Goal: Navigation & Orientation: Understand site structure

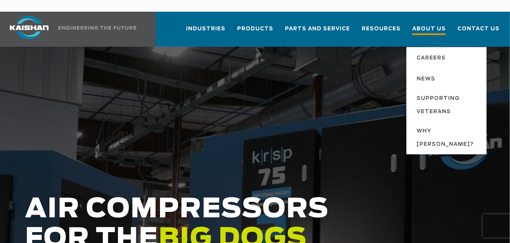
click at [433, 25] on span "About Us" at bounding box center [428, 30] width 33 height 11
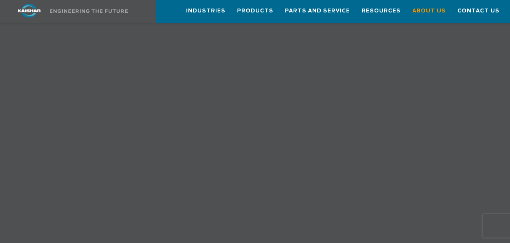
scroll to position [701, 0]
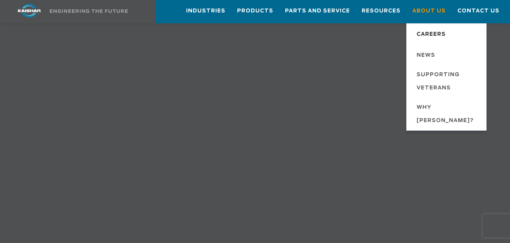
click at [439, 32] on span "Careers" at bounding box center [431, 34] width 29 height 13
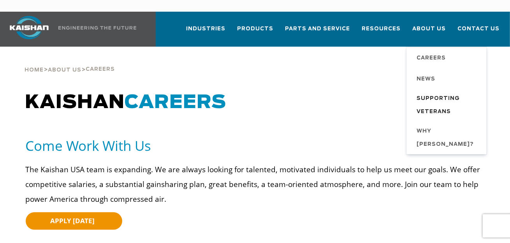
click at [440, 92] on span "Supporting Veterans" at bounding box center [448, 105] width 62 height 26
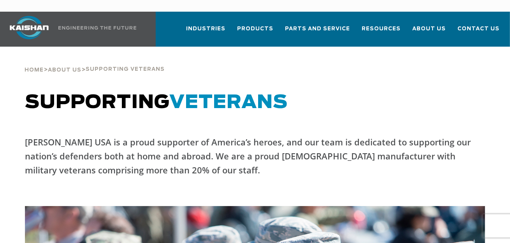
click at [280, 56] on div "Home > About Us > Supporting Veterans" at bounding box center [254, 62] width 469 height 30
click at [471, 25] on span "Contact Us" at bounding box center [479, 30] width 42 height 11
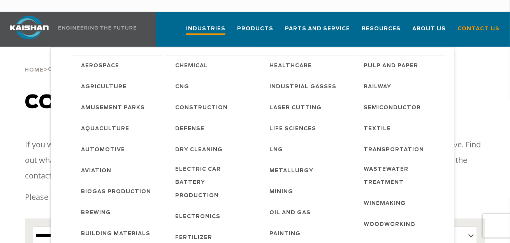
click at [215, 25] on span "Industries" at bounding box center [205, 30] width 39 height 11
